Goal: Transaction & Acquisition: Purchase product/service

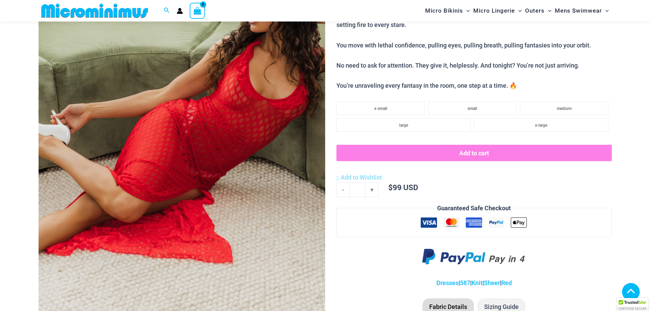
scroll to position [306, 0]
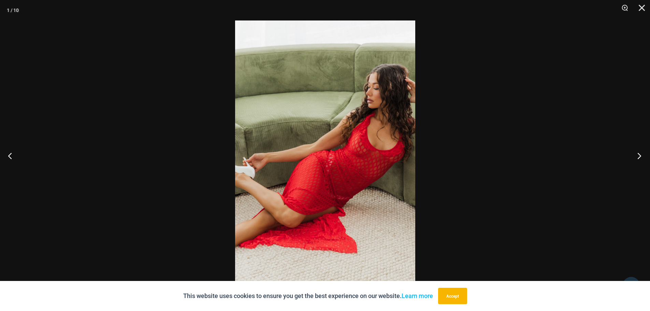
click at [640, 155] on button "Next" at bounding box center [638, 156] width 26 height 34
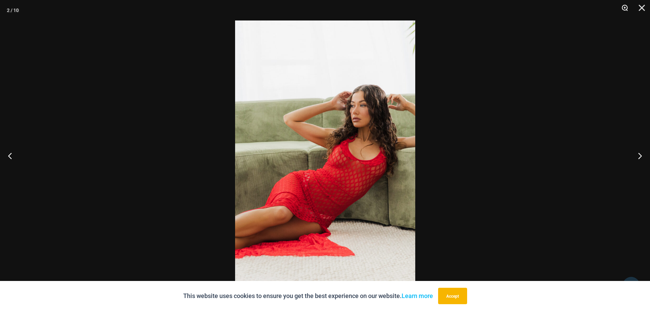
click at [624, 7] on button "Zoom" at bounding box center [622, 10] width 17 height 20
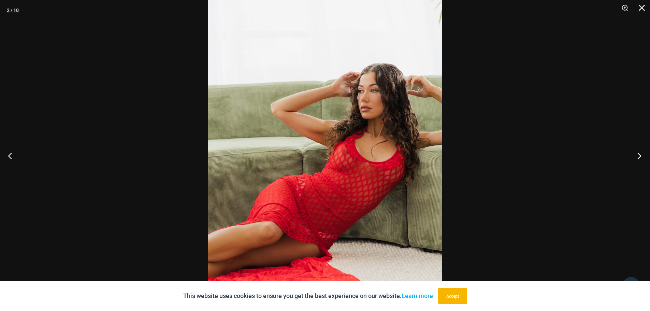
click at [639, 158] on button "Next" at bounding box center [638, 156] width 26 height 34
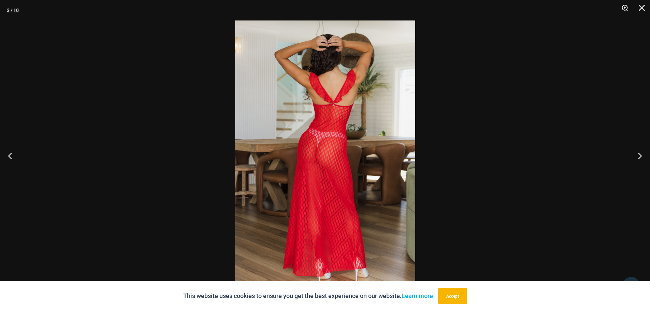
click at [626, 8] on button "Zoom" at bounding box center [622, 10] width 17 height 20
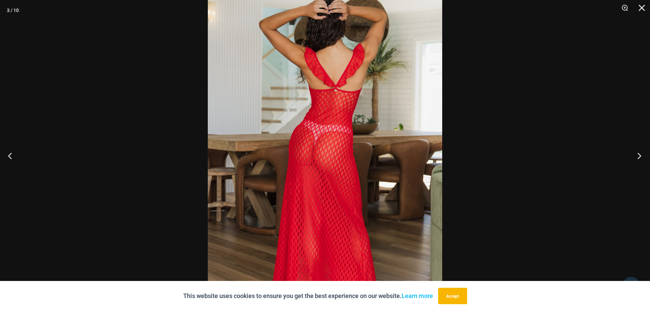
click at [638, 152] on button "Next" at bounding box center [638, 156] width 26 height 34
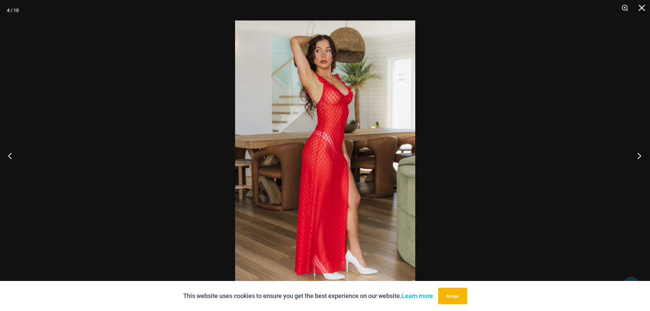
click at [638, 152] on button "Next" at bounding box center [638, 156] width 26 height 34
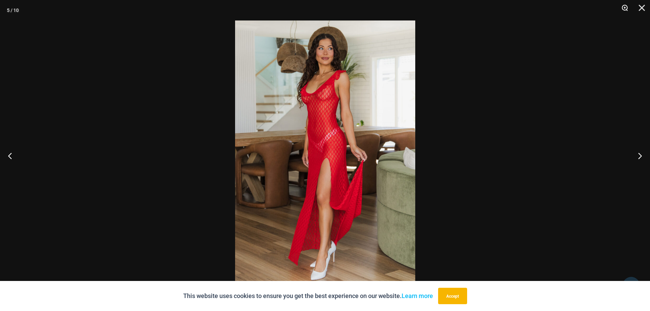
click at [625, 8] on button "Zoom" at bounding box center [622, 10] width 17 height 20
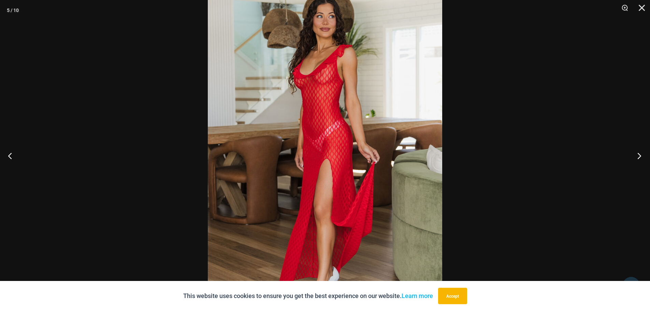
click at [638, 154] on button "Next" at bounding box center [638, 156] width 26 height 34
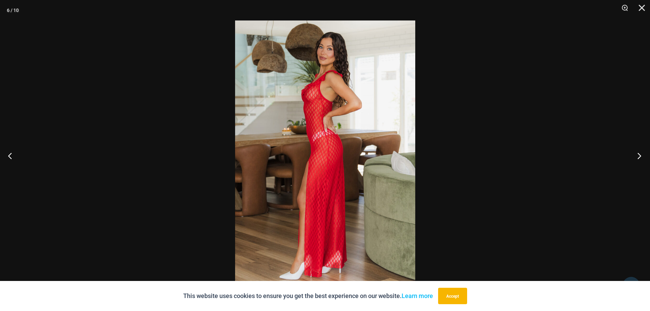
click at [640, 154] on button "Next" at bounding box center [638, 156] width 26 height 34
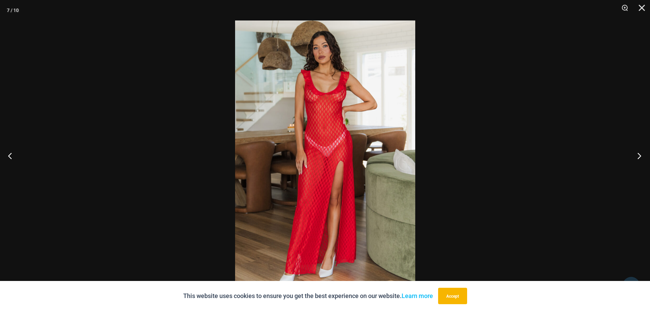
click at [640, 154] on button "Next" at bounding box center [638, 156] width 26 height 34
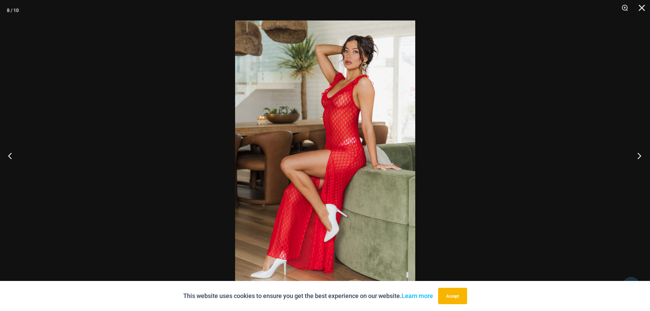
click at [640, 154] on button "Next" at bounding box center [638, 156] width 26 height 34
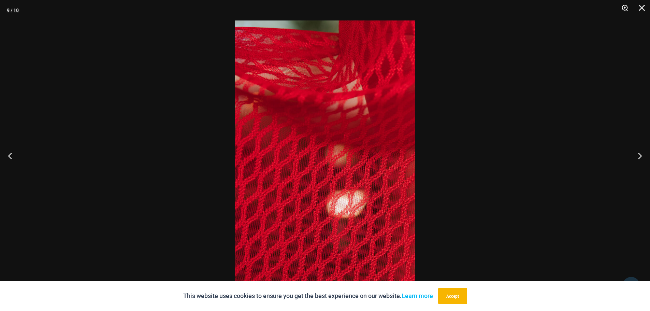
click at [626, 9] on button "Zoom" at bounding box center [622, 10] width 17 height 20
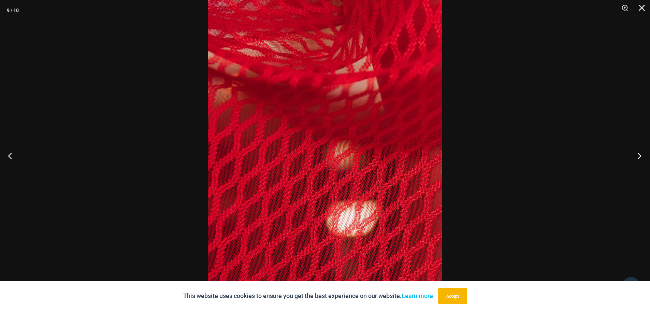
click at [639, 157] on button "Next" at bounding box center [638, 156] width 26 height 34
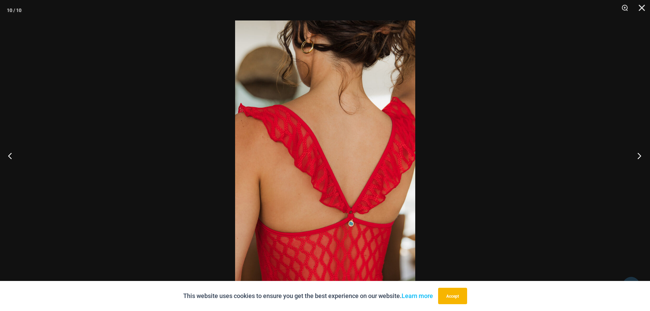
click at [639, 157] on button "Next" at bounding box center [638, 156] width 26 height 34
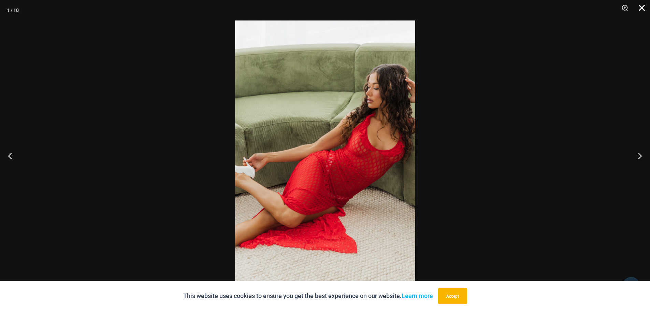
click at [640, 8] on button "Close" at bounding box center [639, 10] width 17 height 20
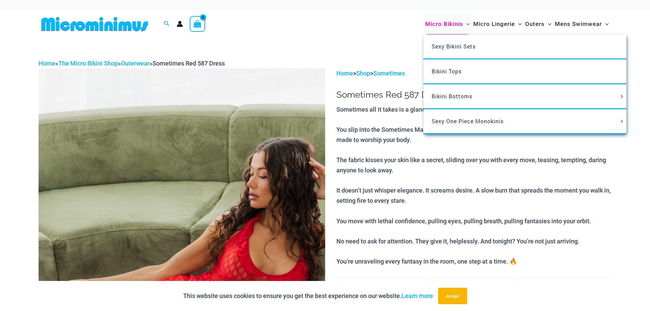
click at [433, 23] on span "Micro Bikinis" at bounding box center [444, 23] width 38 height 17
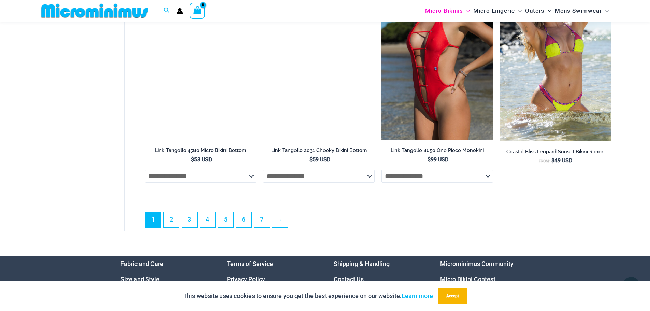
scroll to position [1986, 0]
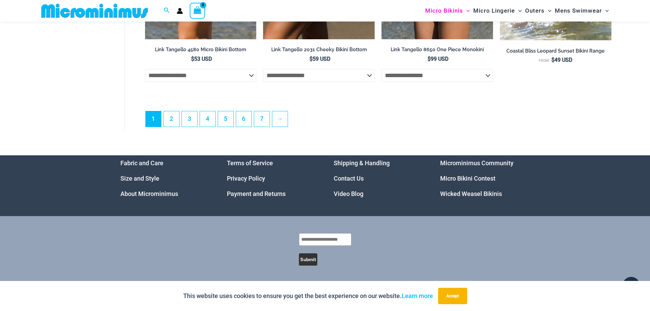
click at [457, 177] on link "Micro Bikini Contest" at bounding box center [467, 178] width 55 height 7
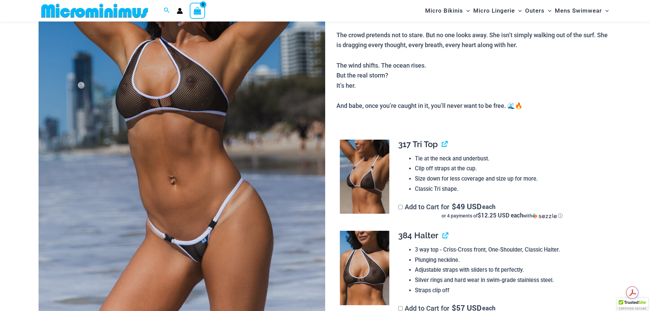
scroll to position [171, 0]
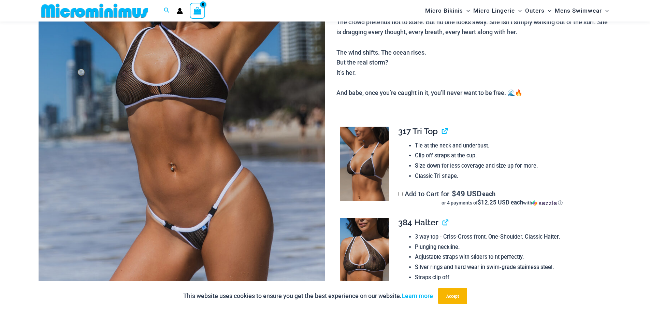
click at [239, 202] on img at bounding box center [182, 106] width 287 height 430
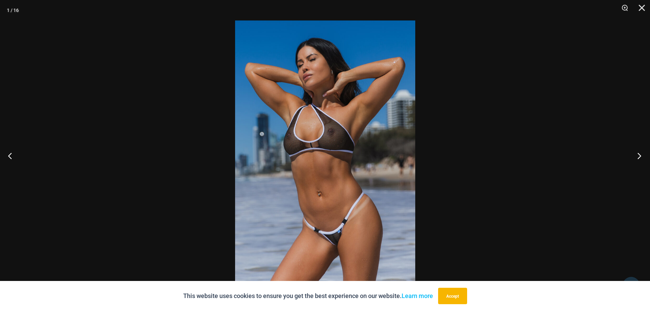
click at [639, 154] on button "Next" at bounding box center [638, 156] width 26 height 34
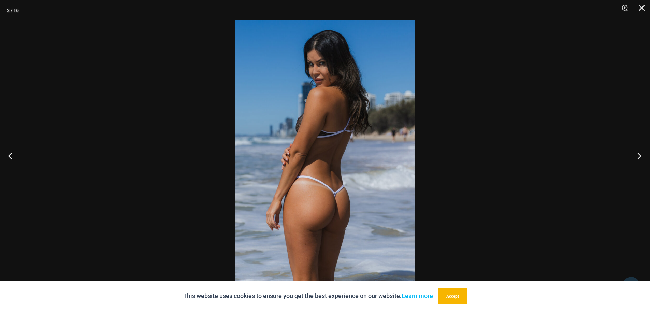
click at [639, 154] on button "Next" at bounding box center [638, 156] width 26 height 34
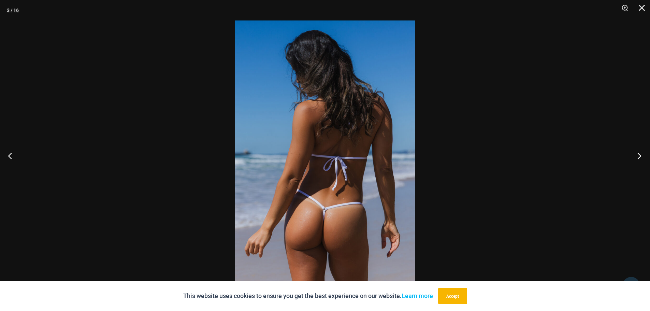
click at [639, 154] on button "Next" at bounding box center [638, 156] width 26 height 34
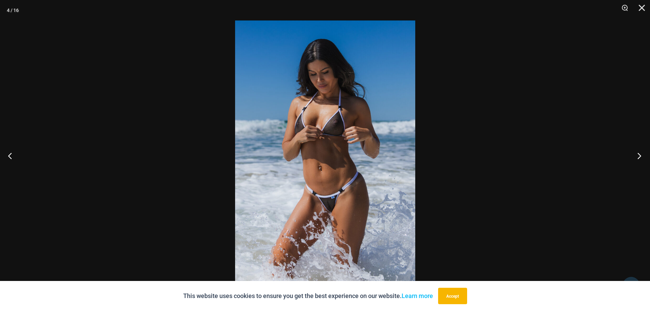
click at [639, 154] on button "Next" at bounding box center [638, 156] width 26 height 34
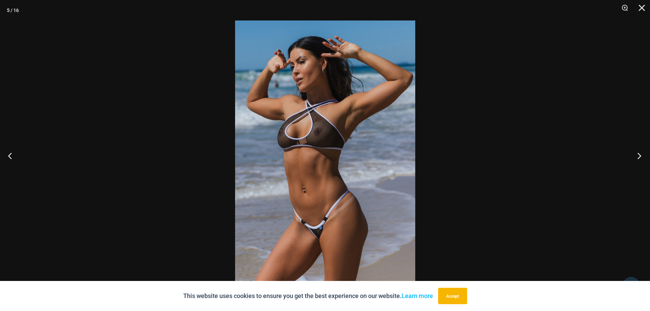
click at [639, 154] on button "Next" at bounding box center [638, 156] width 26 height 34
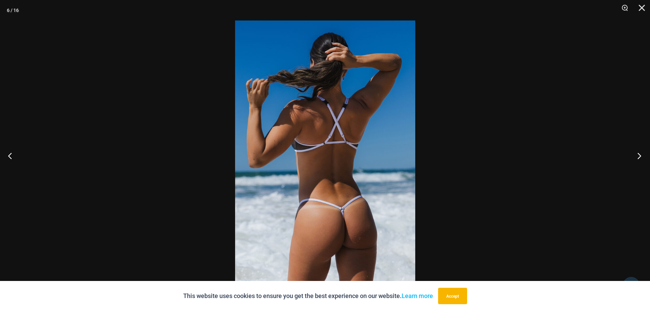
click at [639, 154] on button "Next" at bounding box center [638, 156] width 26 height 34
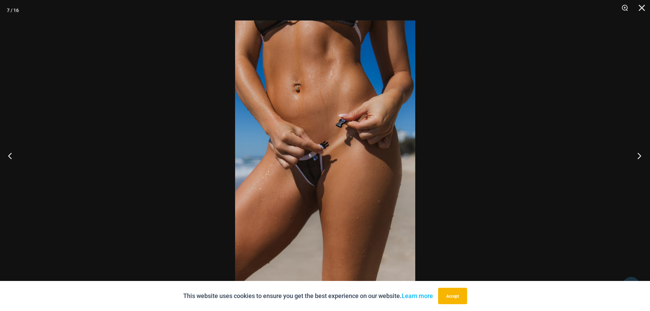
click at [639, 154] on button "Next" at bounding box center [638, 156] width 26 height 34
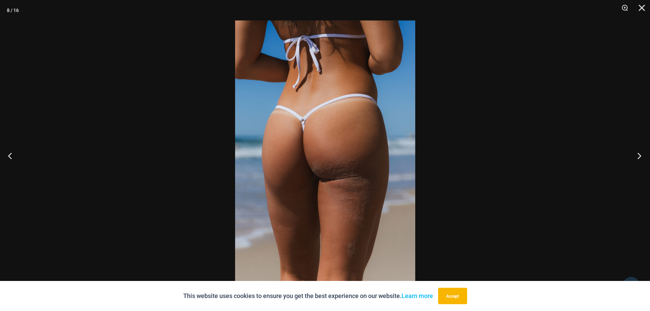
click at [639, 154] on button "Next" at bounding box center [638, 156] width 26 height 34
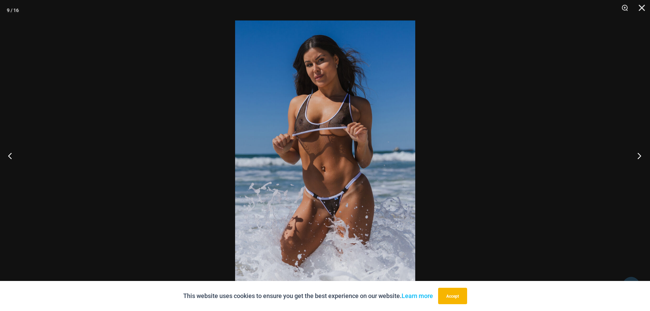
click at [639, 154] on button "Next" at bounding box center [638, 156] width 26 height 34
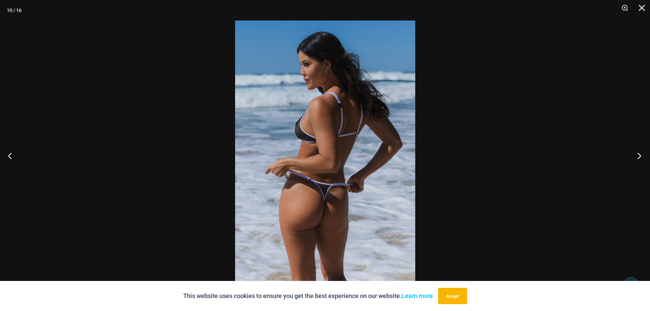
click at [639, 154] on button "Next" at bounding box center [638, 156] width 26 height 34
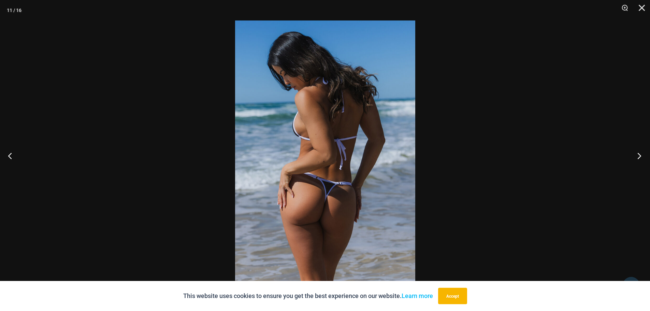
click at [639, 154] on button "Next" at bounding box center [638, 156] width 26 height 34
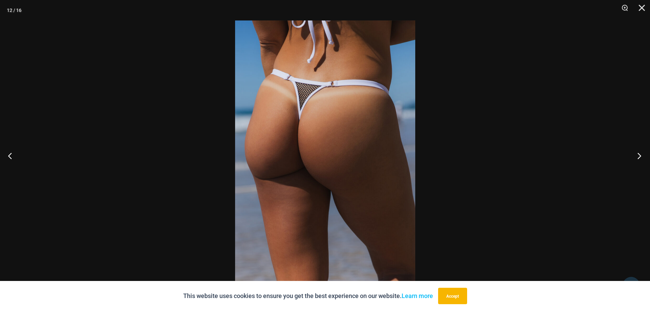
click at [639, 155] on button "Next" at bounding box center [638, 156] width 26 height 34
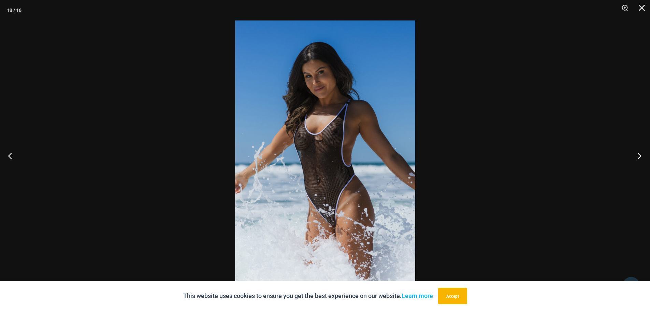
click at [639, 155] on button "Next" at bounding box center [638, 156] width 26 height 34
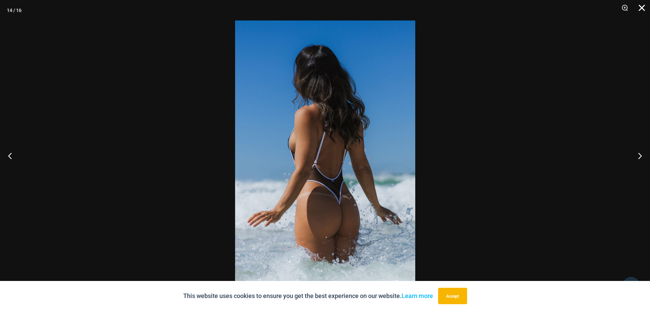
click at [644, 6] on button "Close" at bounding box center [639, 10] width 17 height 20
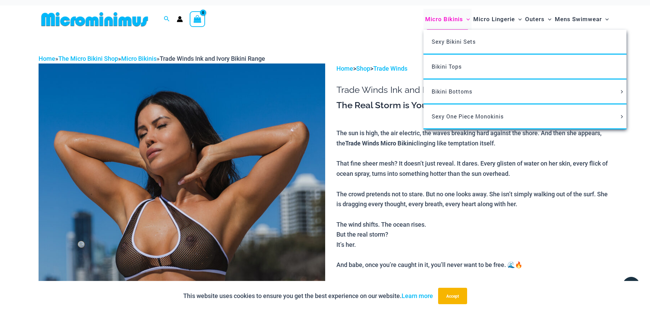
scroll to position [0, 0]
